Goal: Task Accomplishment & Management: Complete application form

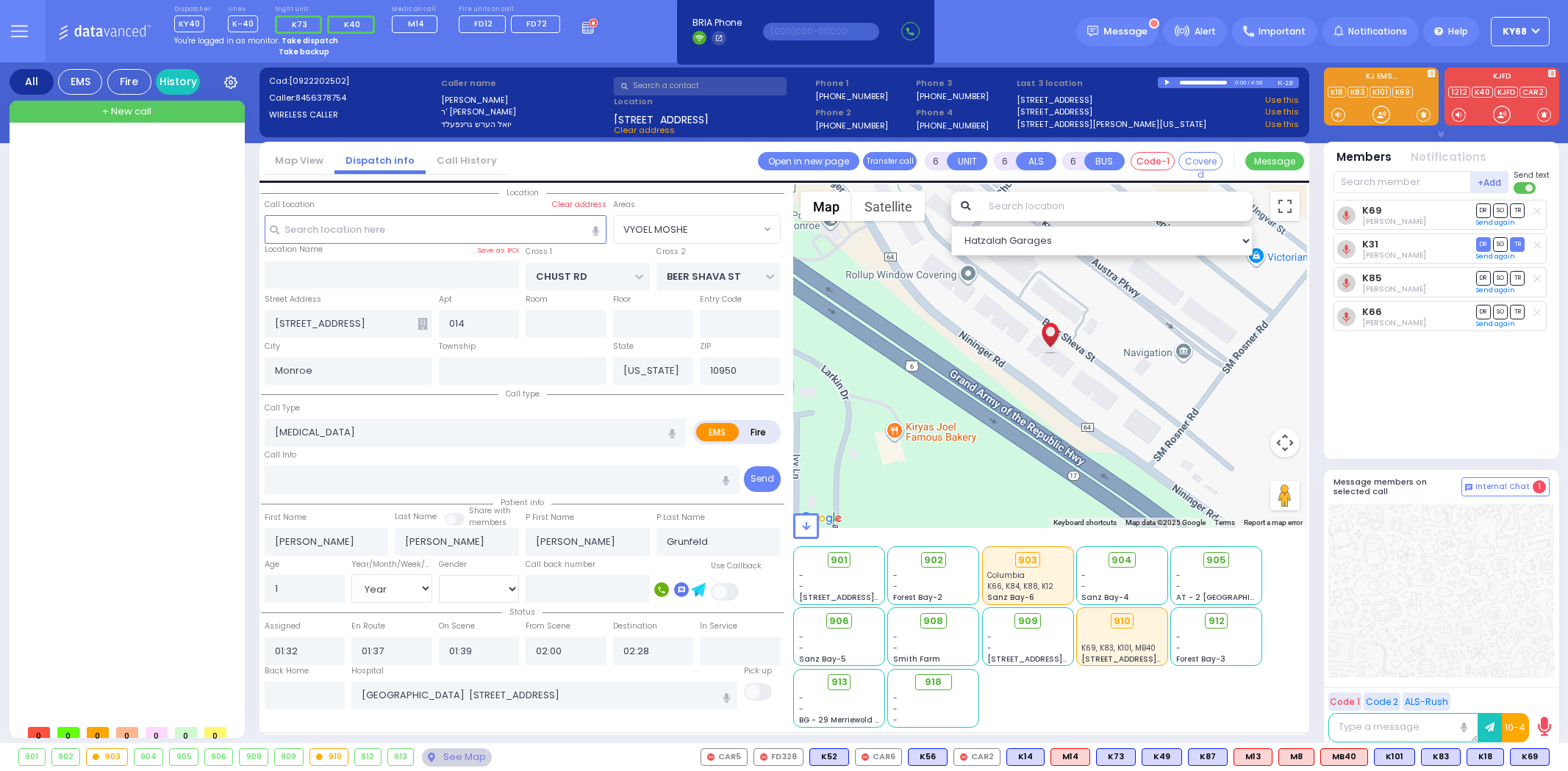
select select "VYOEL MOSHE"
select select "Year"
select select "[DEMOGRAPHIC_DATA]"
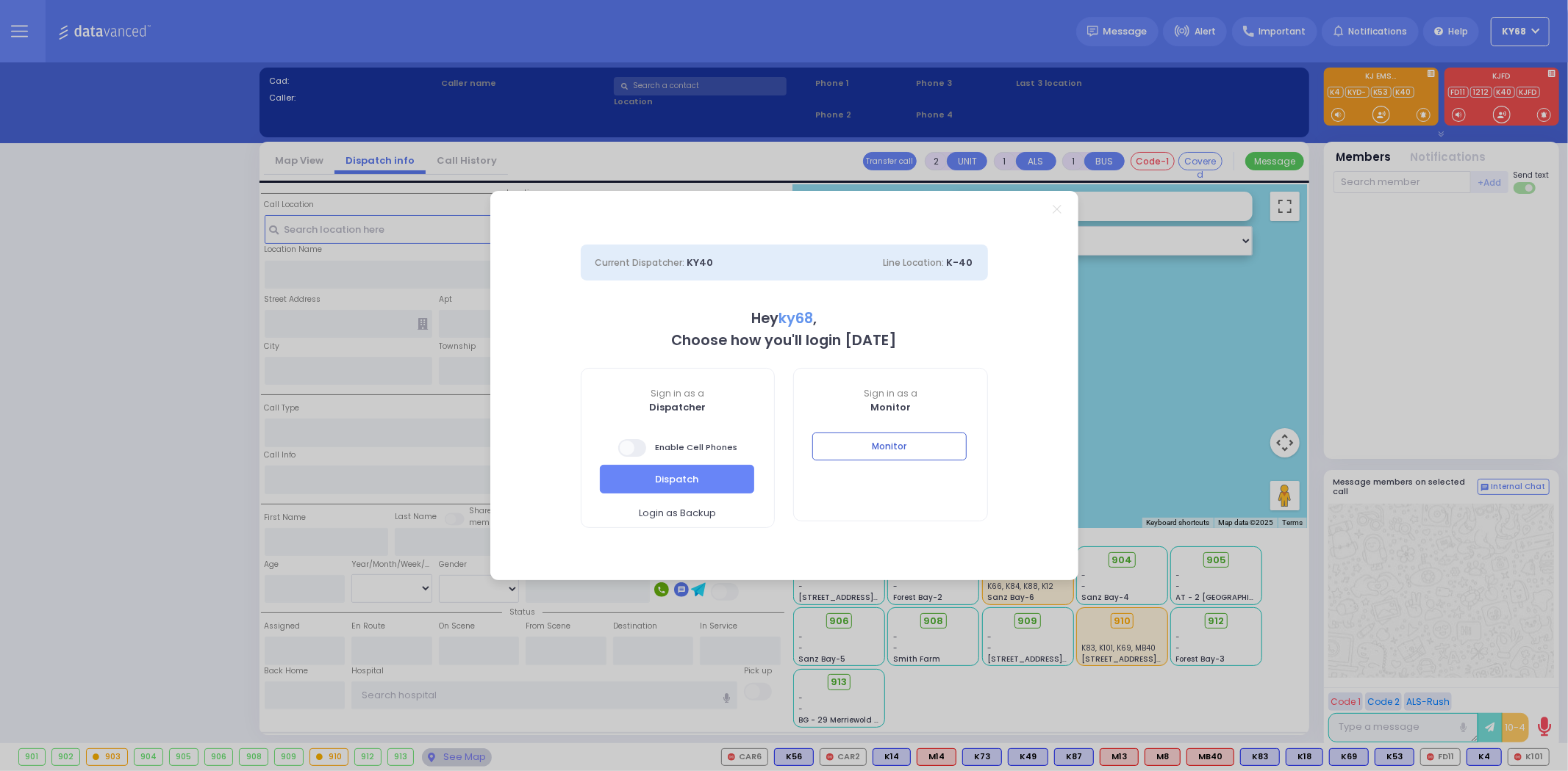
select select "12"
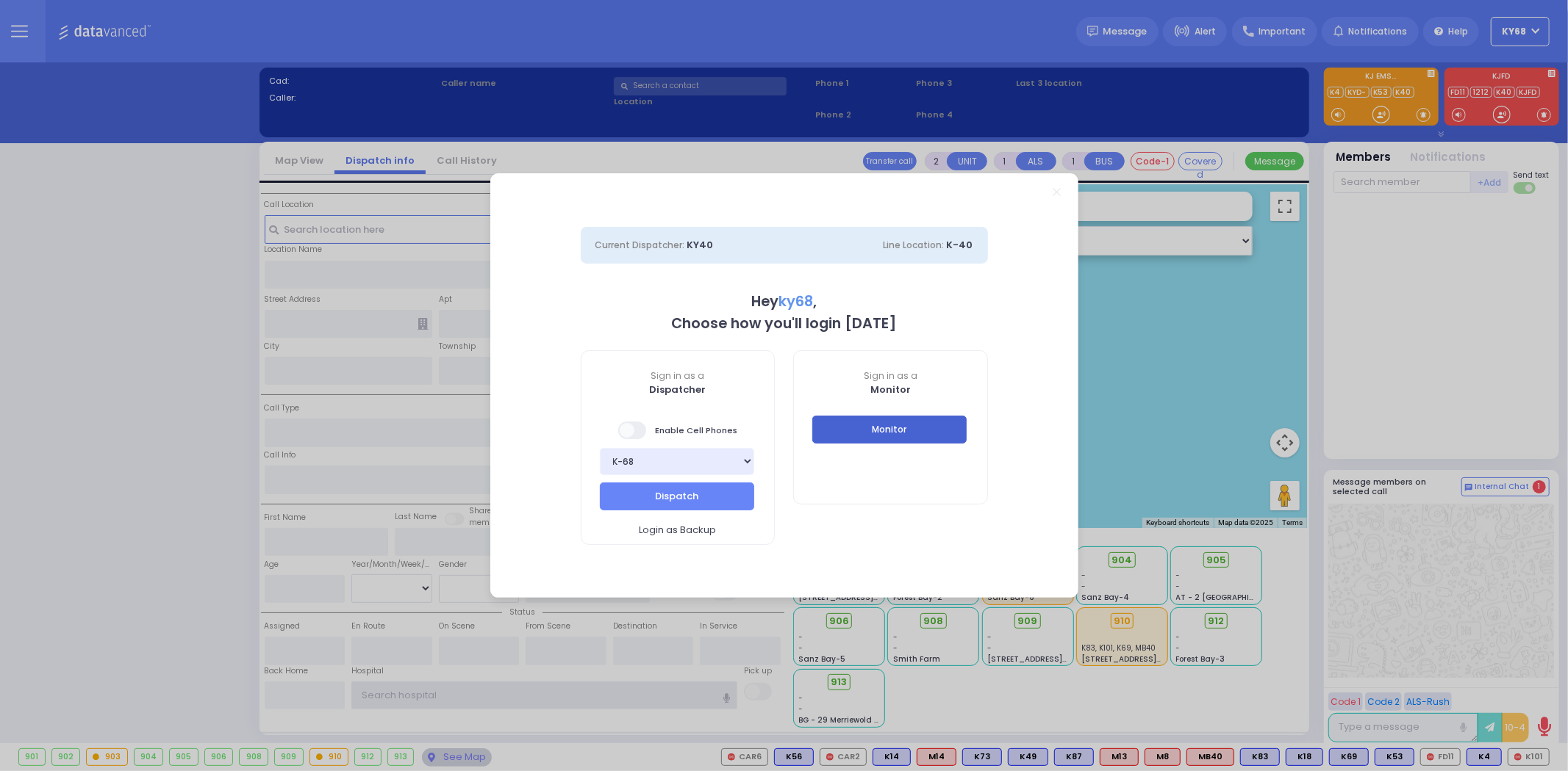
type input "ky68"
click at [855, 430] on button "Monitor" at bounding box center [890, 429] width 154 height 28
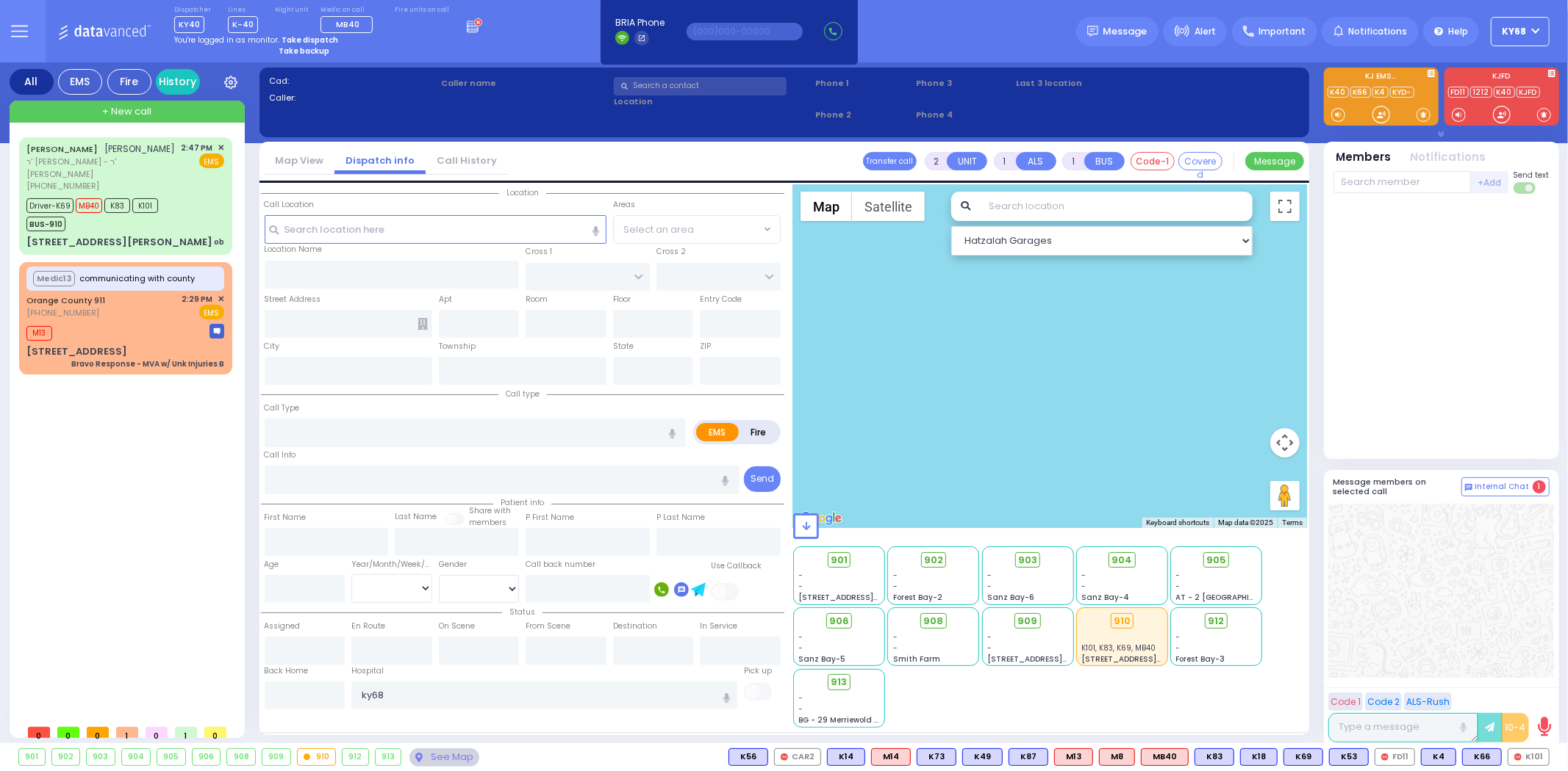
select select
radio input "true"
select select
type input "15:28"
select select
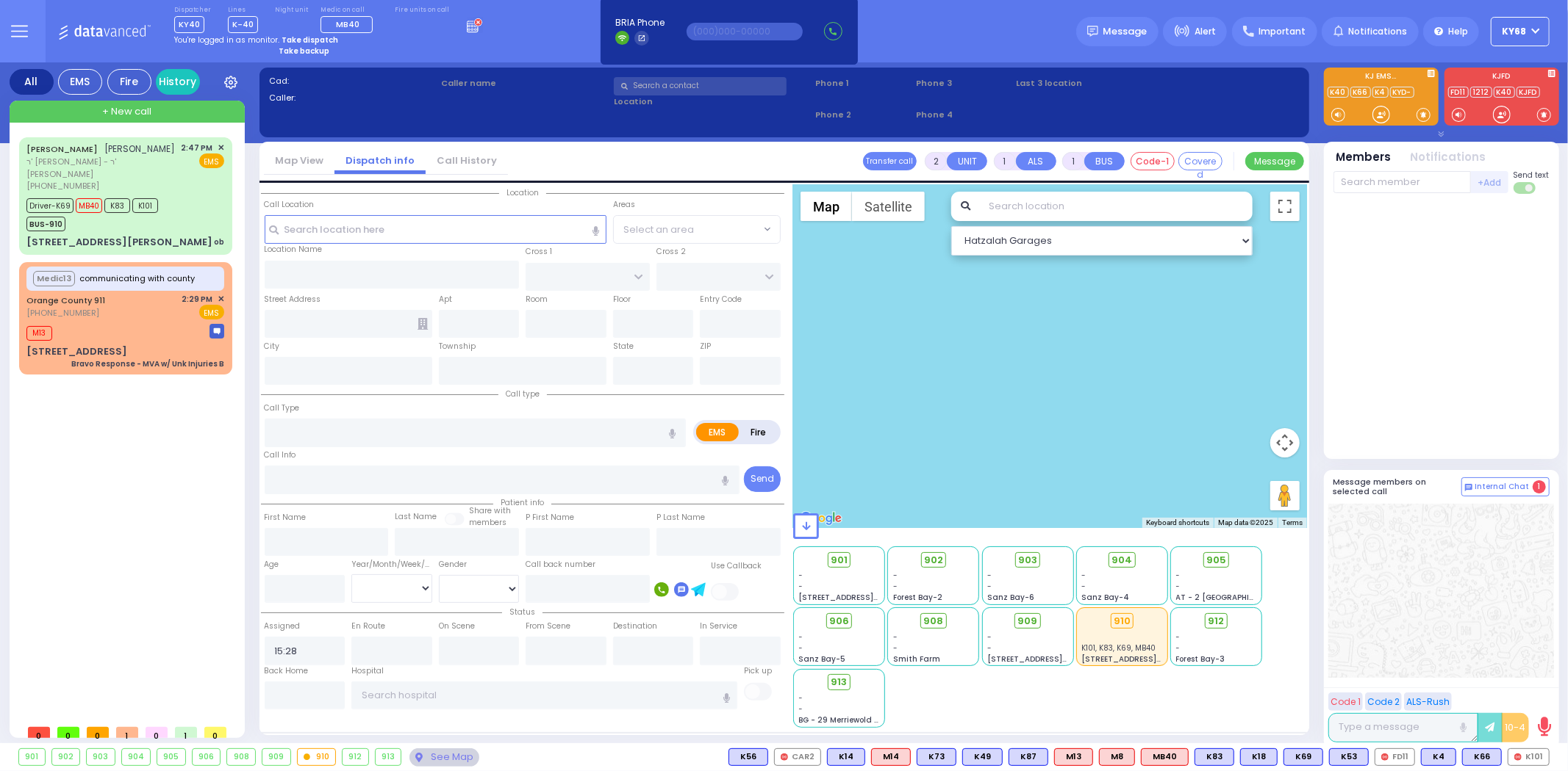
radio input "true"
select select
radio input "true"
select select
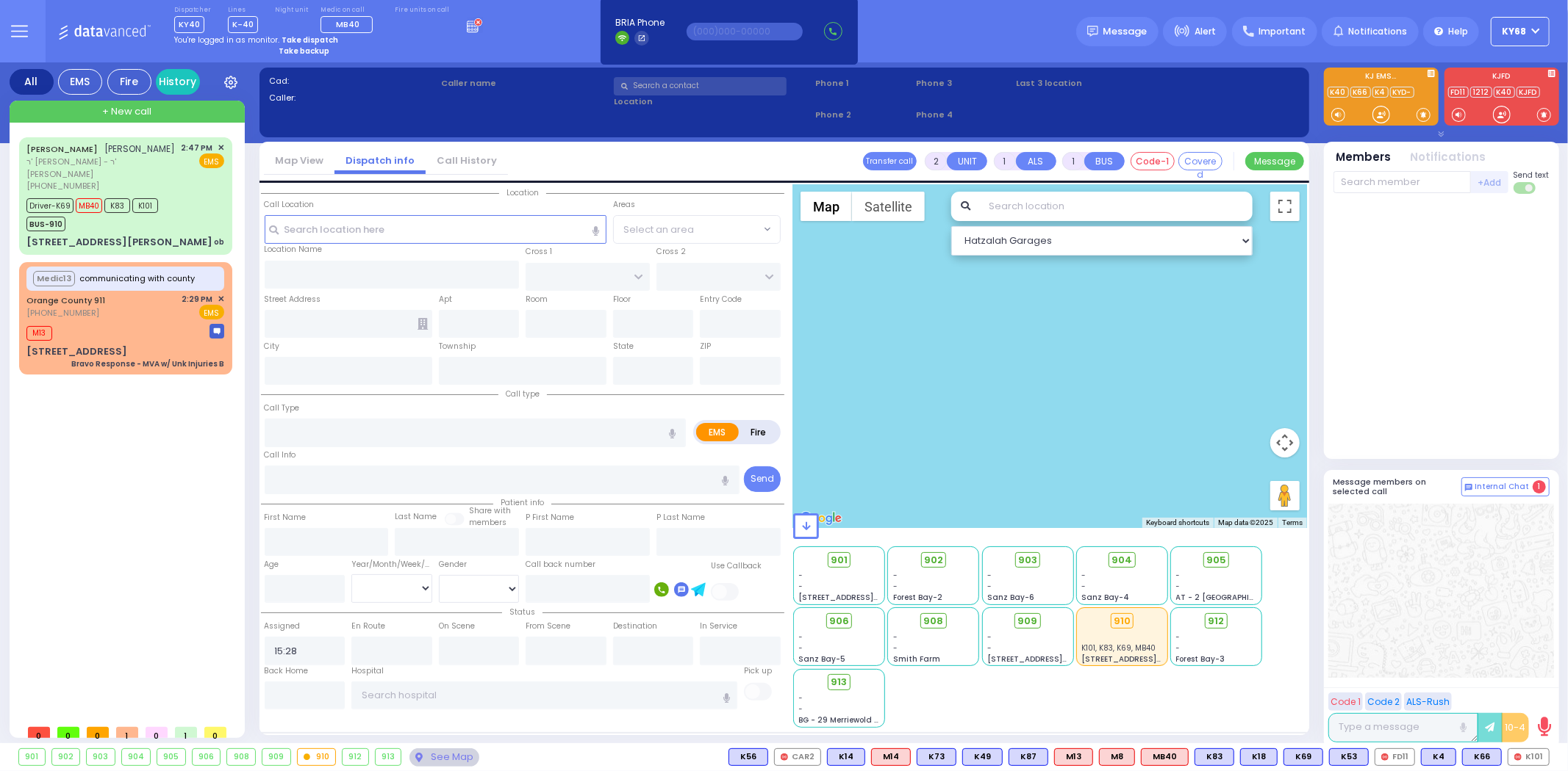
select select "Hatzalah Garages"
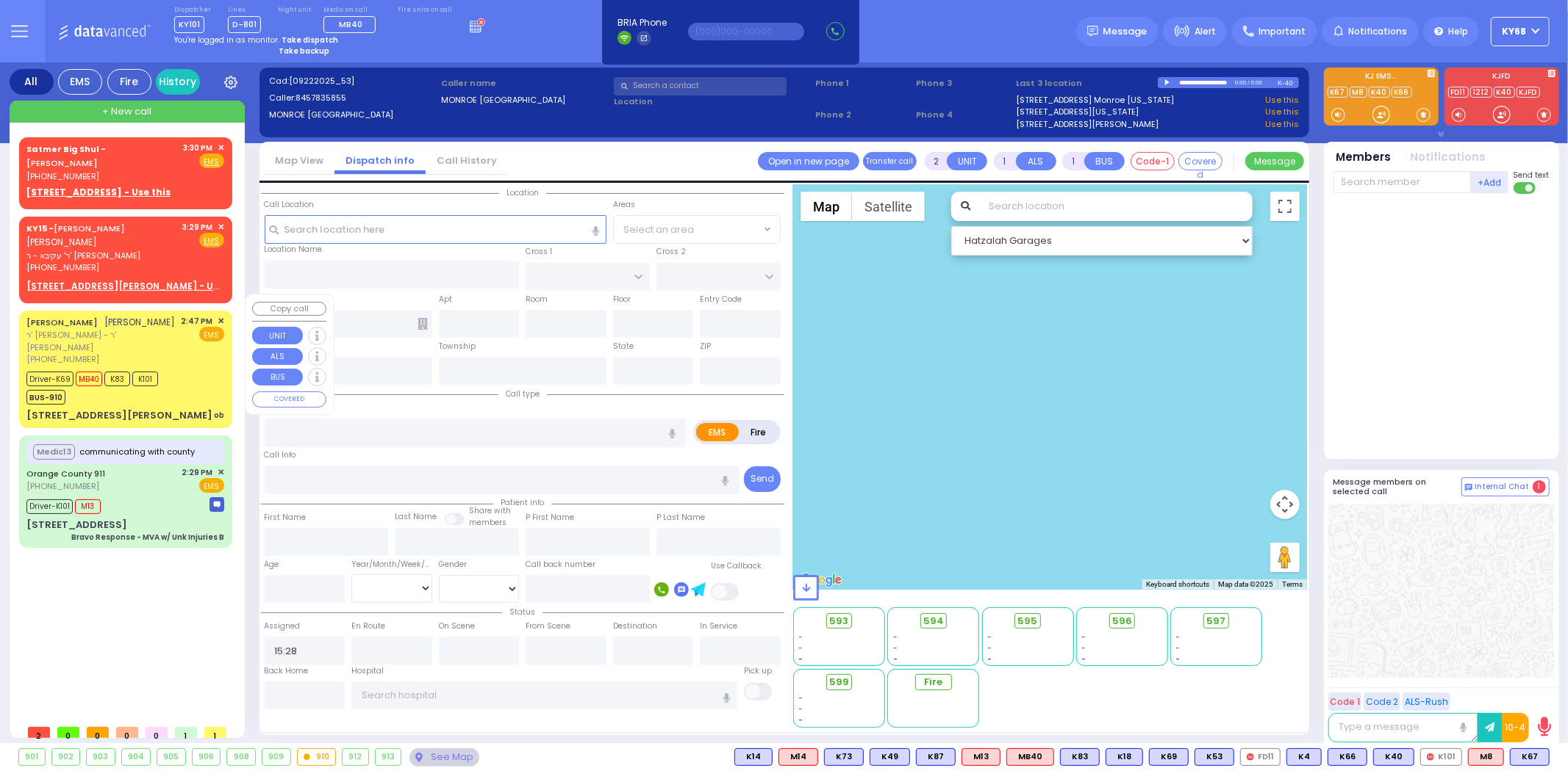
click at [119, 321] on div "ISRAEL ARYE SILBERSTEIN ישראל ארי' זילבערשטיין" at bounding box center [101, 322] width 149 height 14
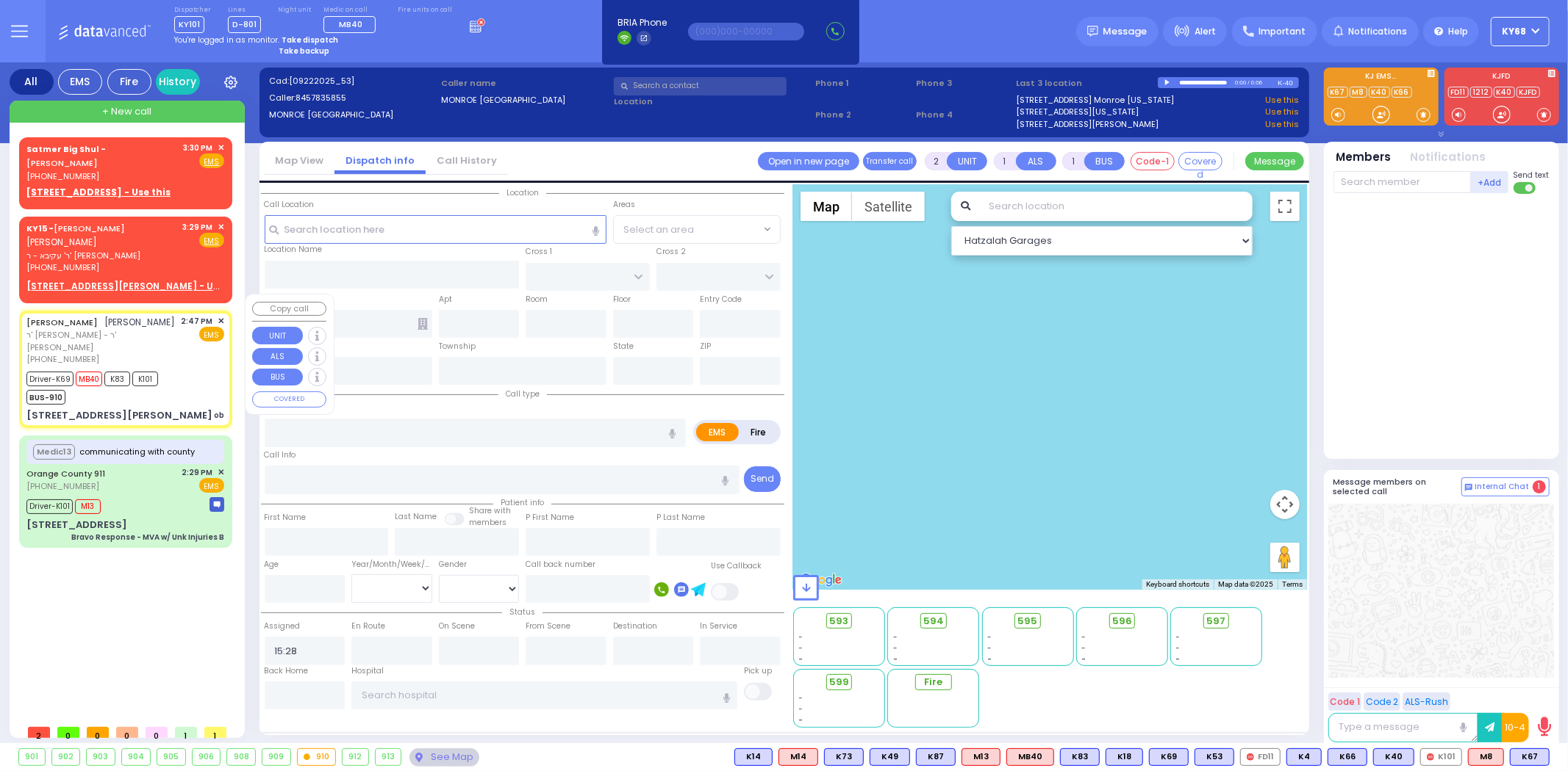
type input "6"
select select
type input "ob"
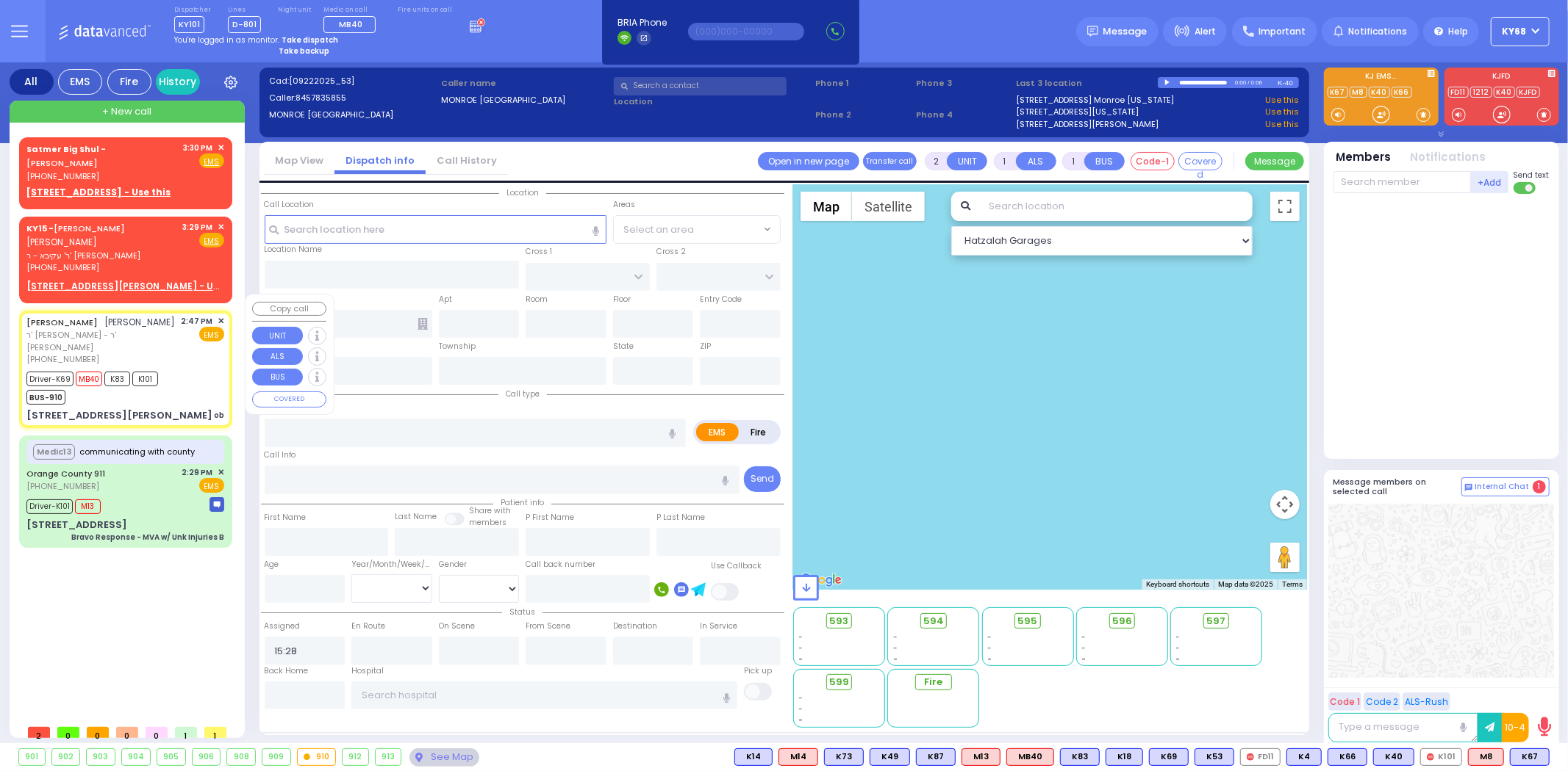
radio input "true"
type input "ISRAEL ARYE"
type input "SILBERSTEIN"
type input "Esther"
type input "Silberstein"
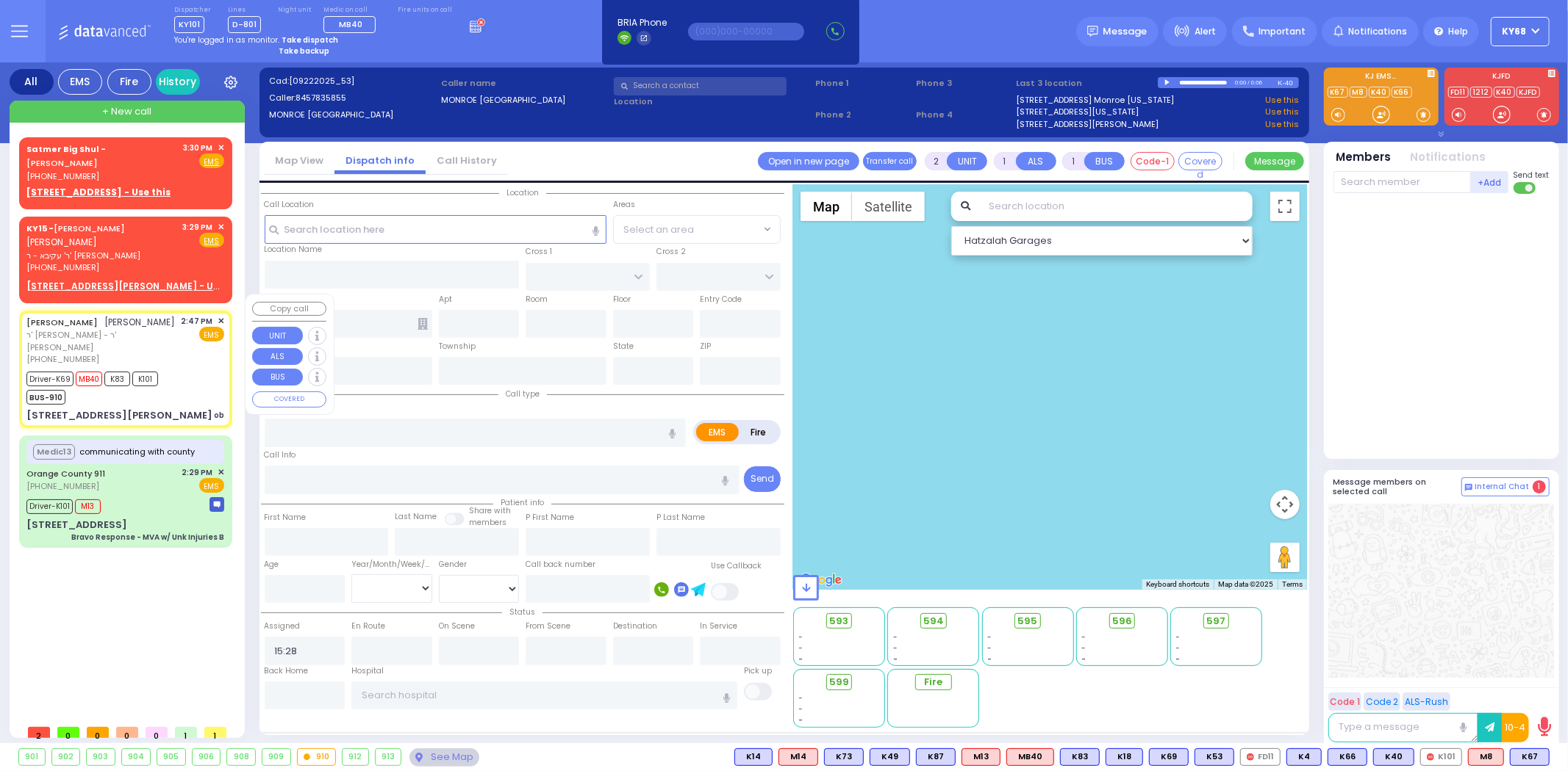
type input "25"
select select "Year"
select select "[DEMOGRAPHIC_DATA]"
type input "14:47"
type input "14:48"
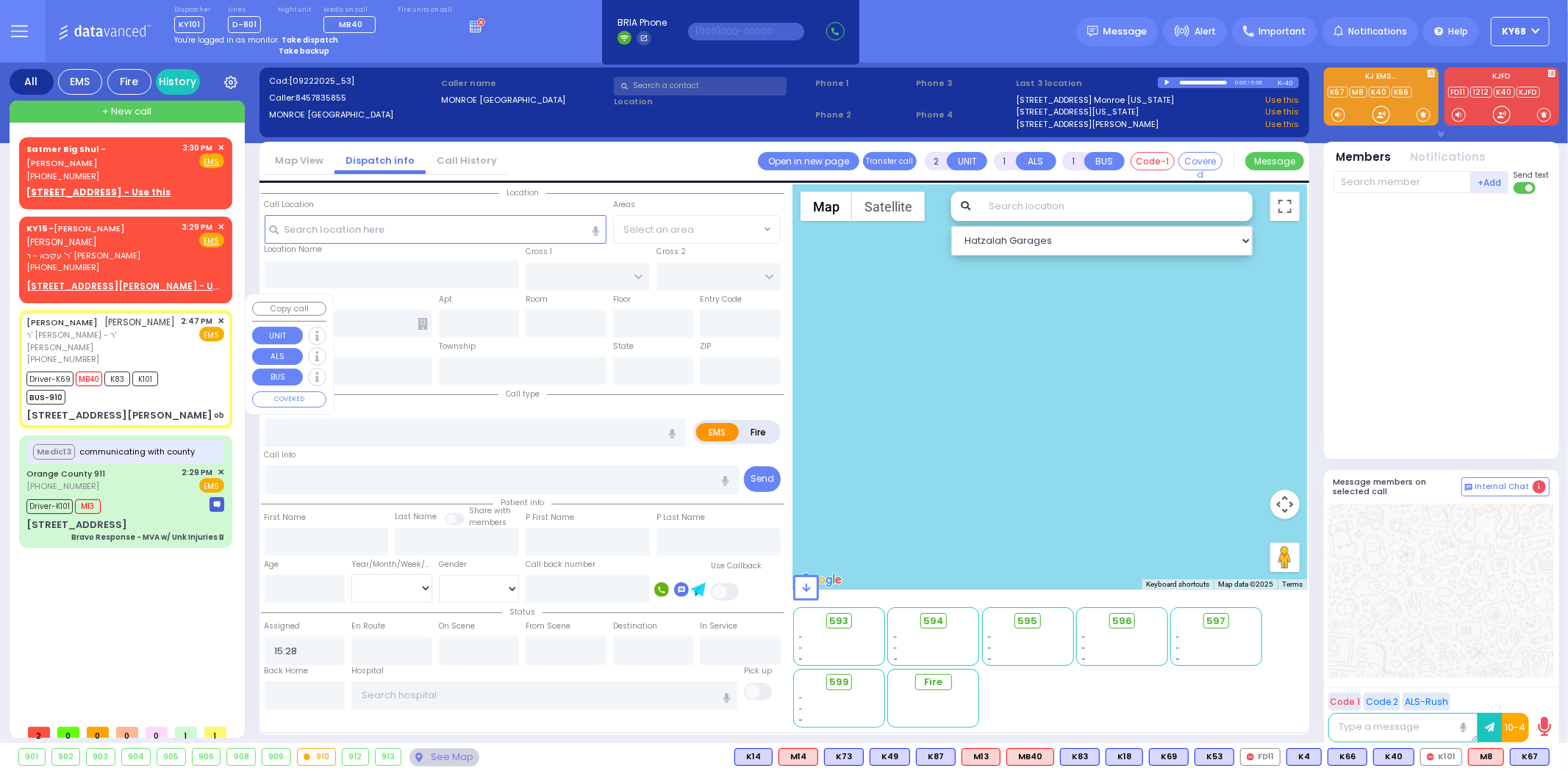
type input "14:50"
type input "15:02"
type input "15:26"
type input "15:41"
type input "Good Samaritan Hospital 257 Lafayette Avenue 8457909405 Suffern"
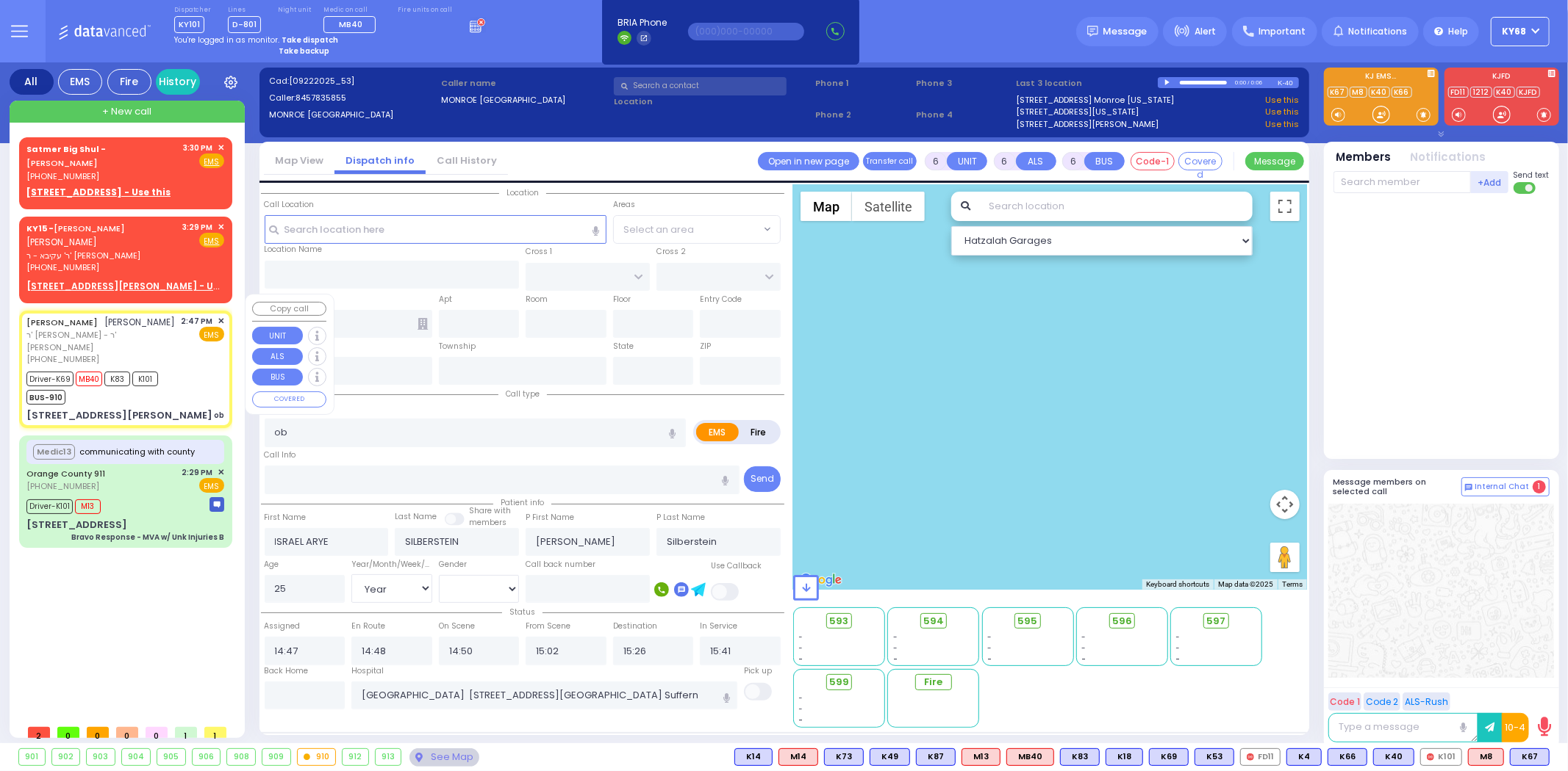
select select "Hatzalah Garages"
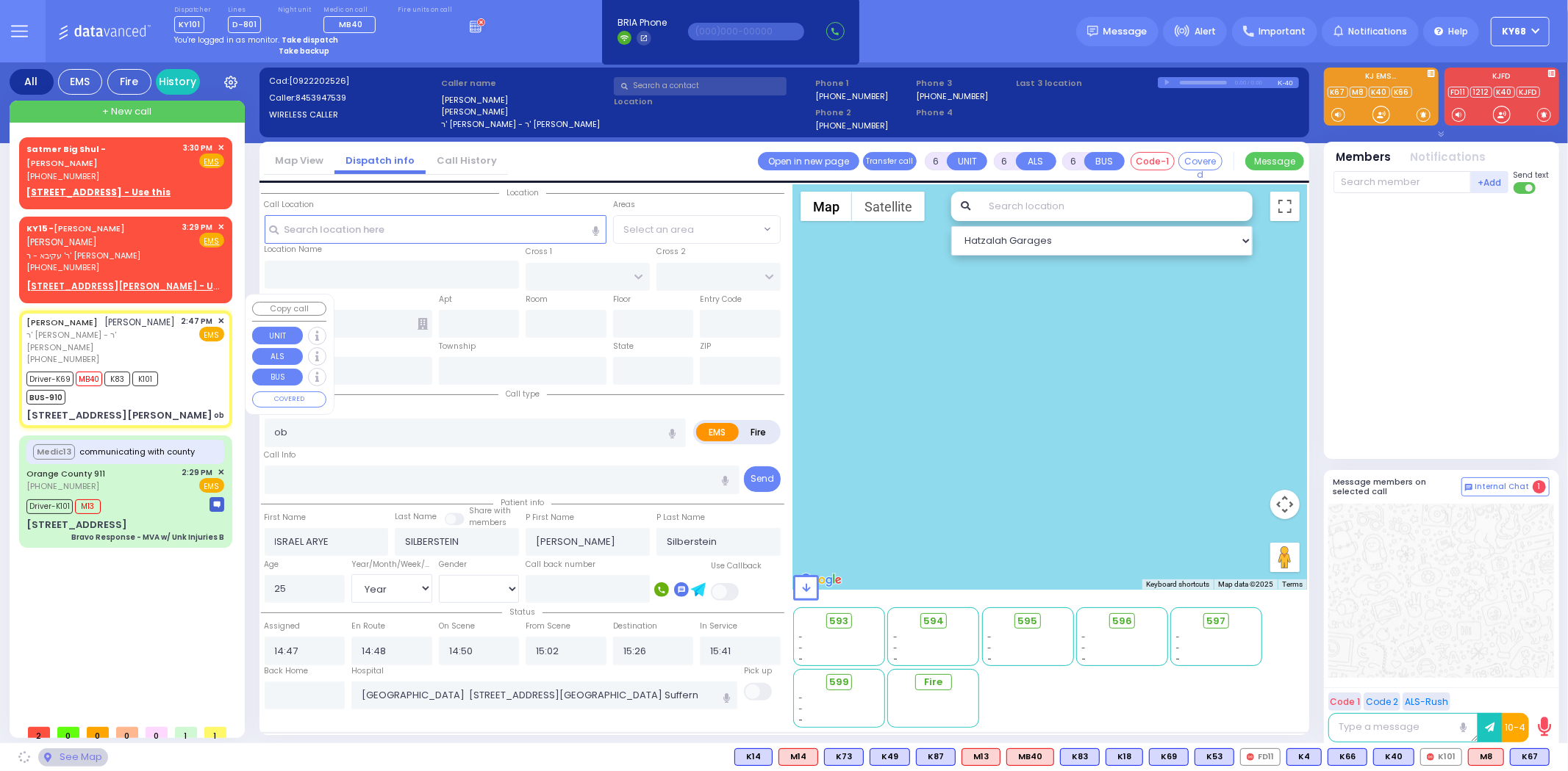
type input "PRAG BLVD"
type input "2 YOEL KLEIN BLVD"
type input "102"
type input "Monroe"
type input "[US_STATE]"
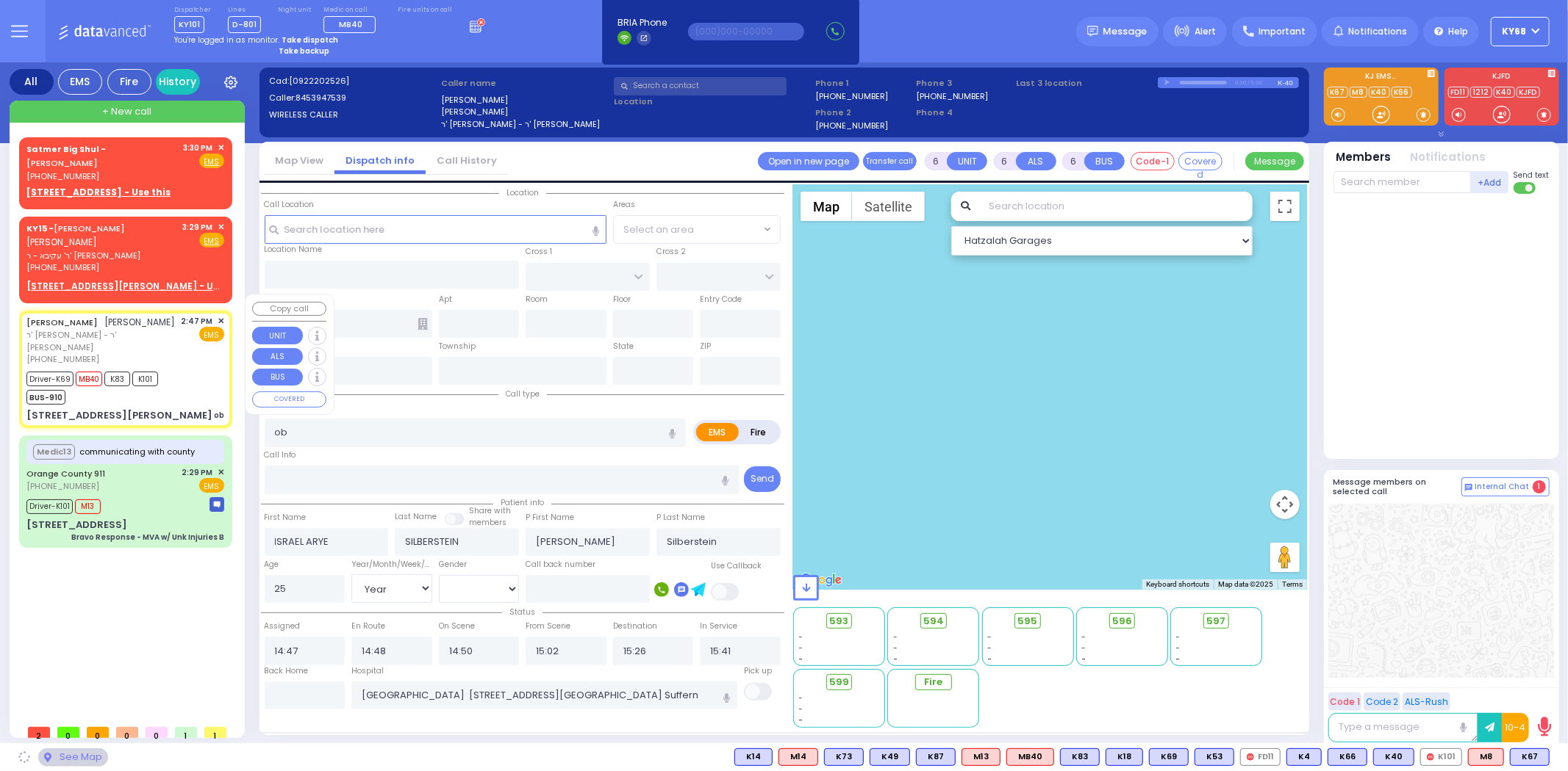
type input "10950"
select select "SECTION 6"
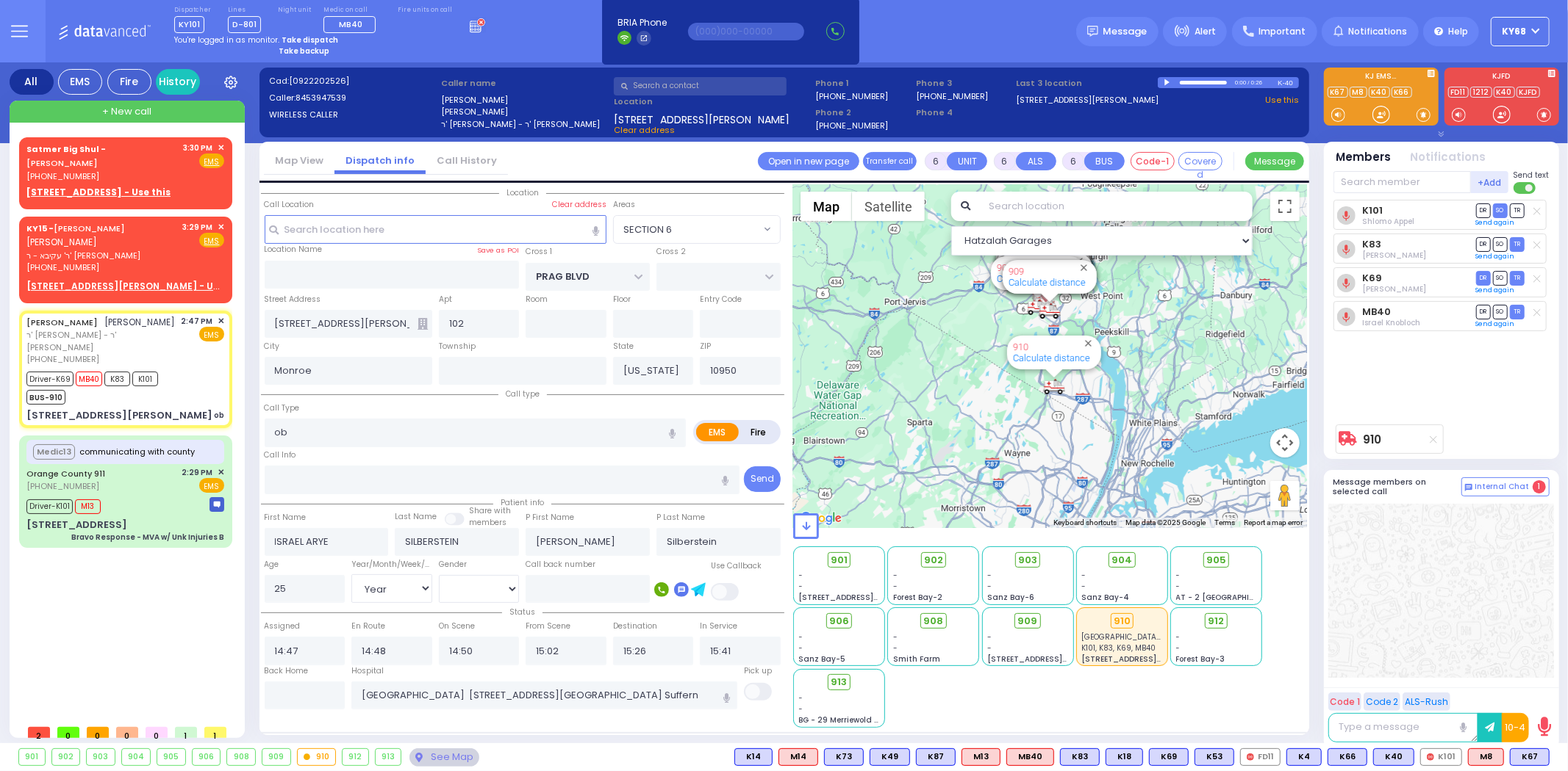
click at [1167, 82] on div at bounding box center [1168, 82] width 8 height 6
click at [921, 24] on div "Dispatcher KY101 shift has started. Are you ? Lines D-801" at bounding box center [784, 31] width 1568 height 63
